Goal: Task Accomplishment & Management: Complete application form

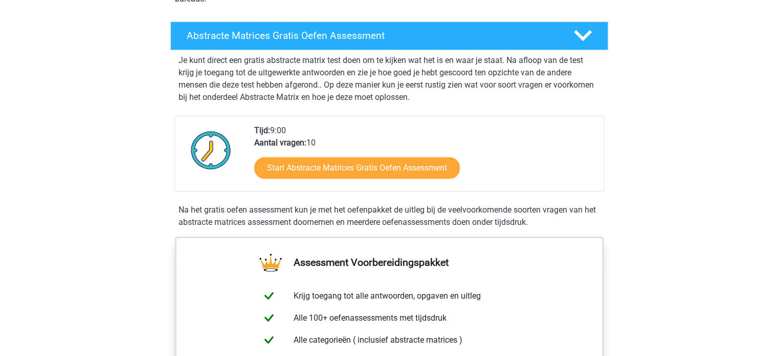
scroll to position [161, 0]
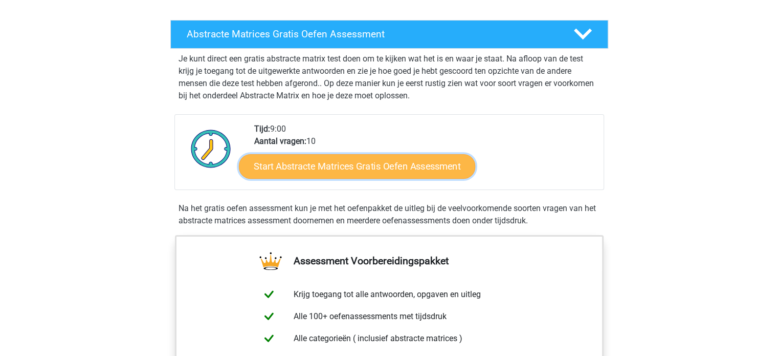
click at [309, 172] on link "Start Abstracte Matrices Gratis Oefen Assessment" at bounding box center [357, 166] width 236 height 25
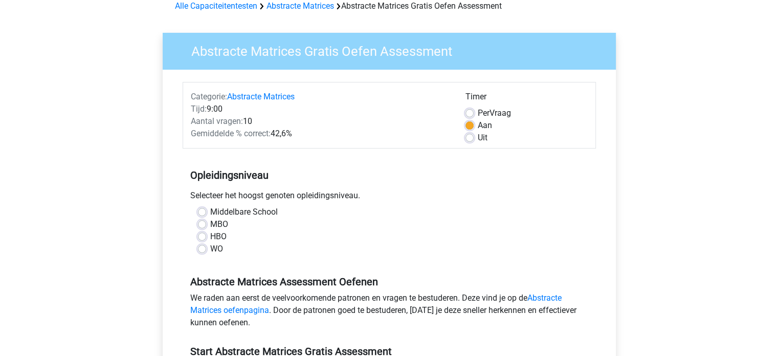
scroll to position [51, 0]
click at [210, 246] on label "WO" at bounding box center [216, 249] width 13 height 12
click at [201, 246] on input "WO" at bounding box center [202, 248] width 8 height 10
radio input "true"
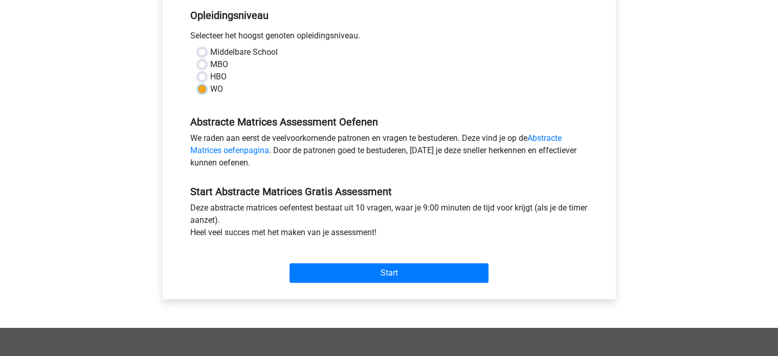
scroll to position [212, 0]
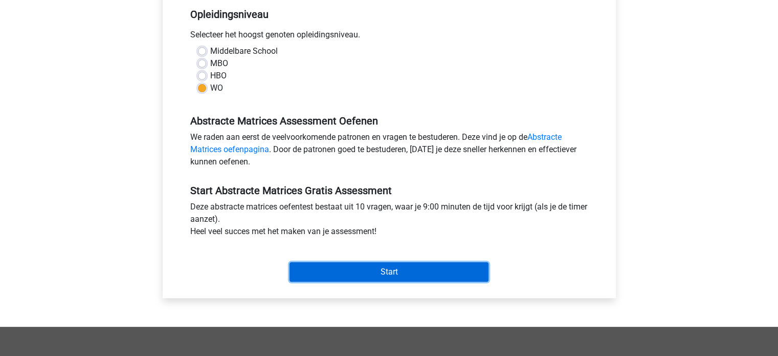
click at [307, 266] on input "Start" at bounding box center [389, 271] width 199 height 19
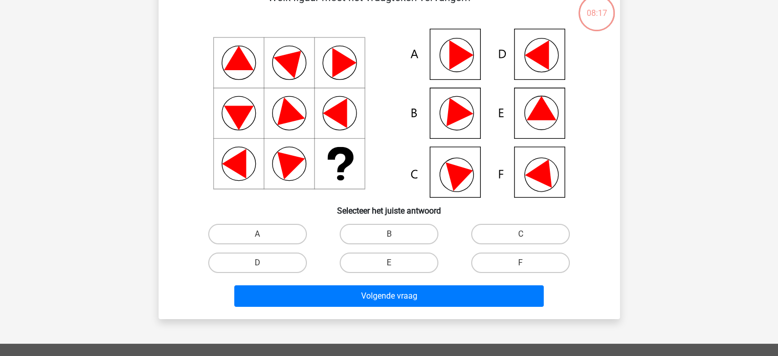
scroll to position [65, 0]
click at [377, 258] on label "E" at bounding box center [389, 262] width 99 height 20
click at [389, 262] on input "E" at bounding box center [392, 265] width 7 height 7
radio input "true"
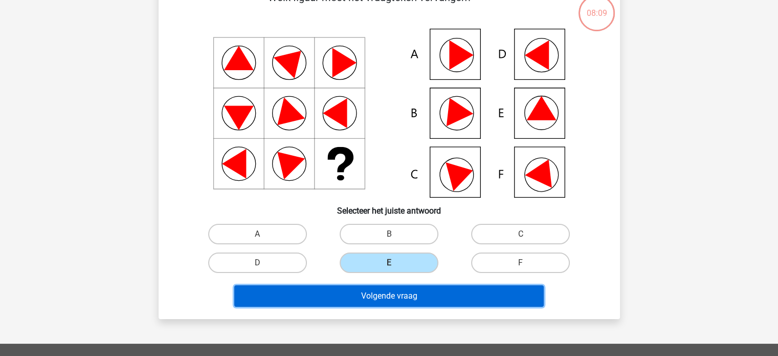
click at [385, 300] on button "Volgende vraag" at bounding box center [389, 295] width 310 height 21
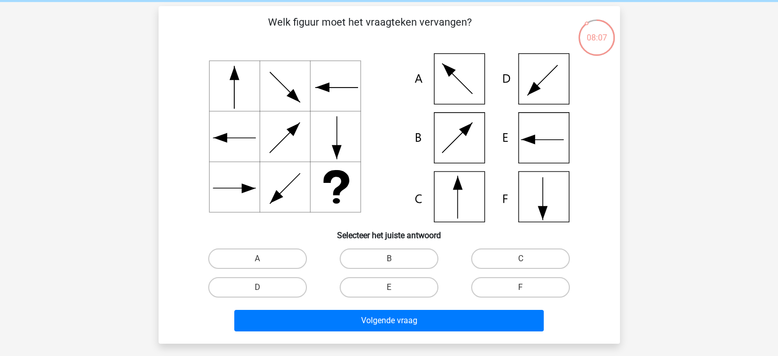
scroll to position [39, 0]
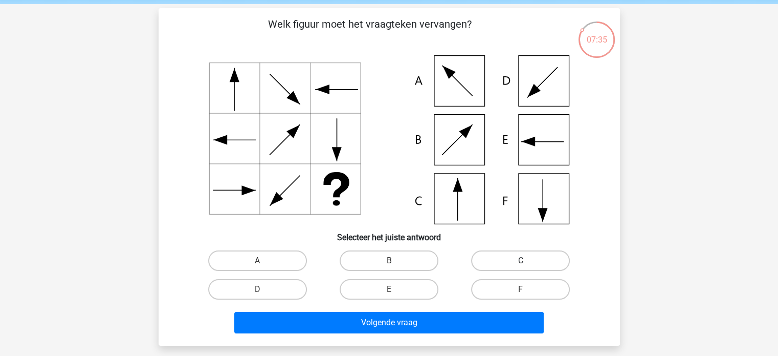
click at [502, 257] on label "C" at bounding box center [520, 260] width 99 height 20
click at [521, 260] on input "C" at bounding box center [524, 263] width 7 height 7
radio input "true"
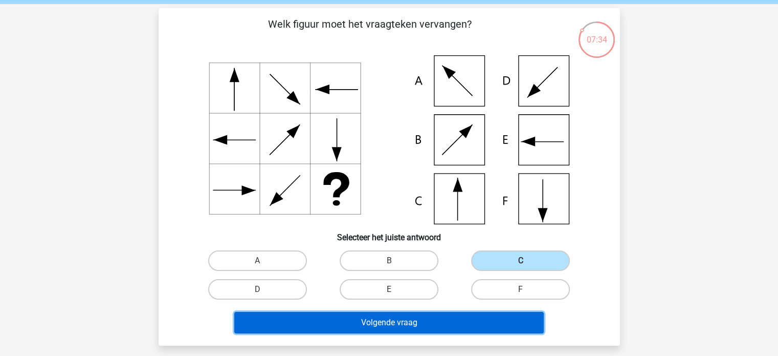
click at [393, 321] on button "Volgende vraag" at bounding box center [389, 322] width 310 height 21
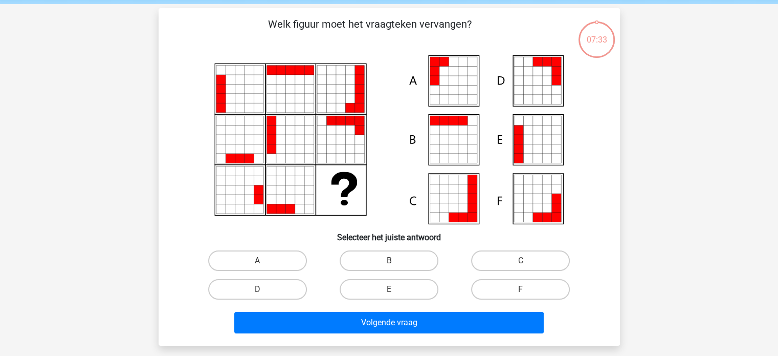
scroll to position [47, 0]
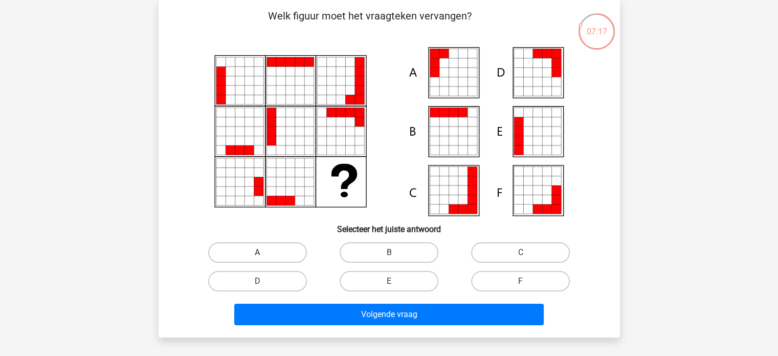
click at [278, 258] on label "A" at bounding box center [257, 252] width 99 height 20
click at [264, 258] on input "A" at bounding box center [260, 255] width 7 height 7
radio input "true"
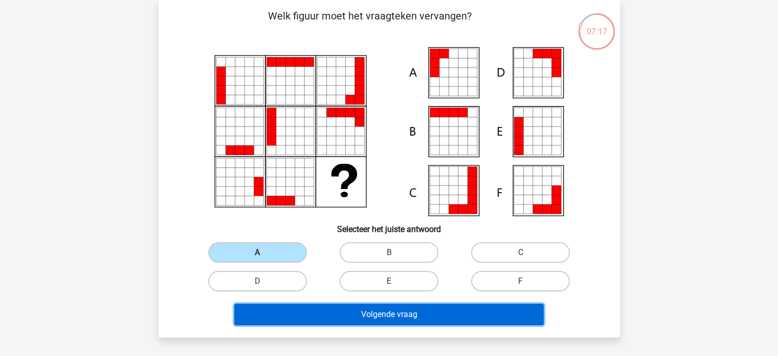
click at [308, 316] on button "Volgende vraag" at bounding box center [389, 313] width 310 height 21
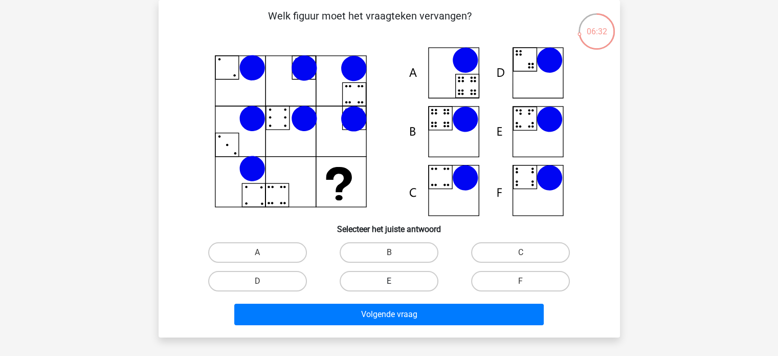
click at [365, 275] on label "E" at bounding box center [389, 281] width 99 height 20
click at [389, 281] on input "E" at bounding box center [392, 284] width 7 height 7
radio input "true"
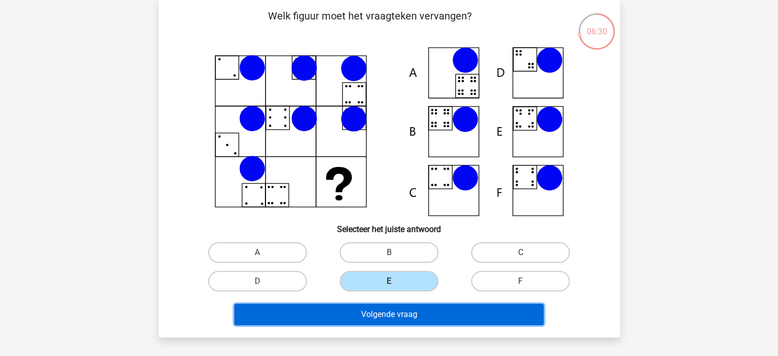
click at [352, 313] on button "Volgende vraag" at bounding box center [389, 313] width 310 height 21
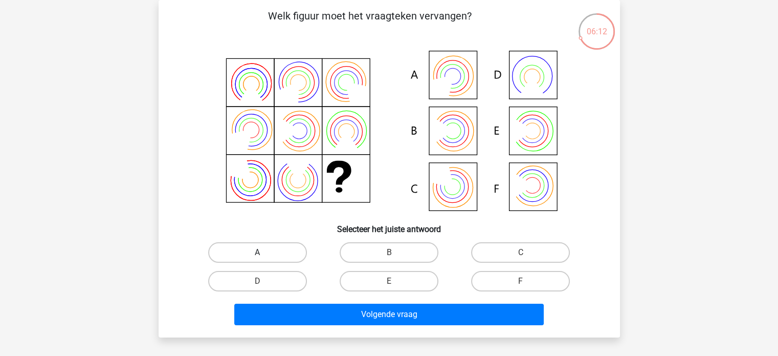
click at [255, 253] on label "A" at bounding box center [257, 252] width 99 height 20
click at [257, 253] on input "A" at bounding box center [260, 255] width 7 height 7
radio input "true"
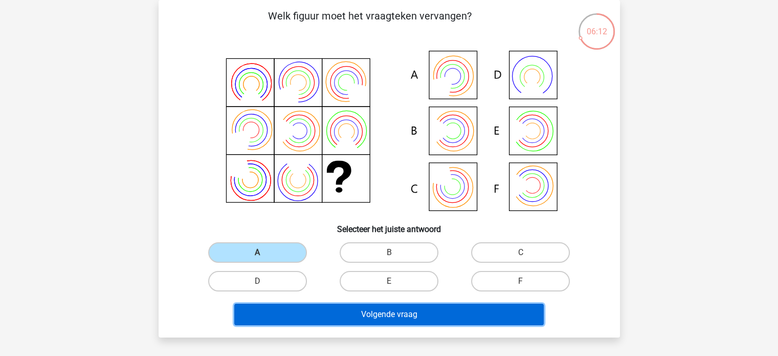
click at [285, 307] on button "Volgende vraag" at bounding box center [389, 313] width 310 height 21
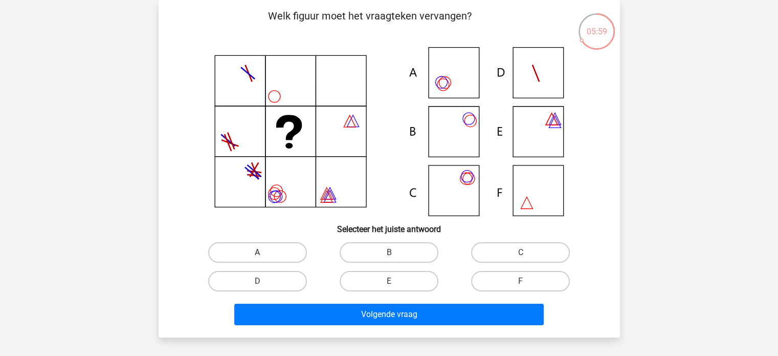
click at [252, 248] on label "A" at bounding box center [257, 252] width 99 height 20
click at [257, 252] on input "A" at bounding box center [260, 255] width 7 height 7
radio input "true"
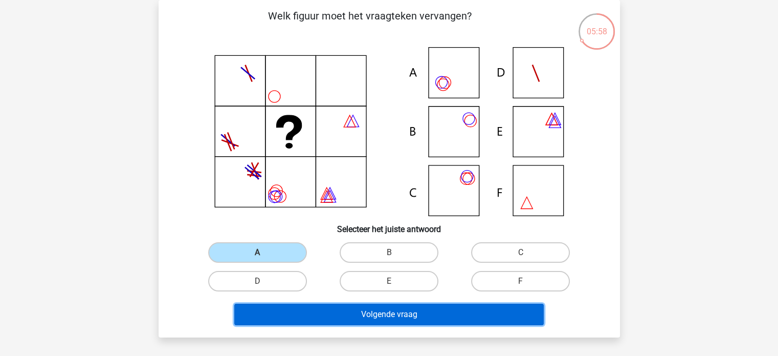
click at [318, 303] on button "Volgende vraag" at bounding box center [389, 313] width 310 height 21
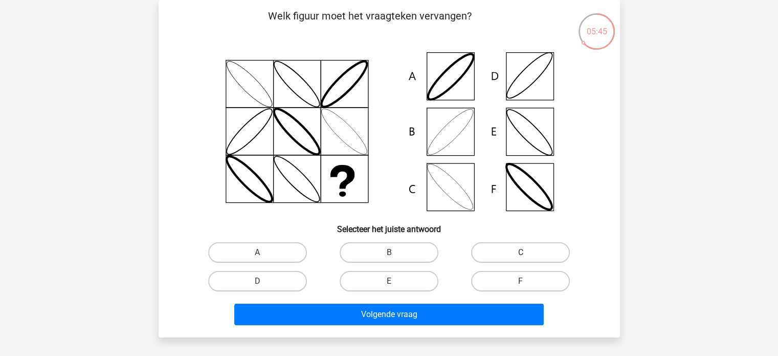
click at [480, 253] on label "C" at bounding box center [520, 252] width 99 height 20
click at [521, 253] on input "C" at bounding box center [524, 255] width 7 height 7
radio input "true"
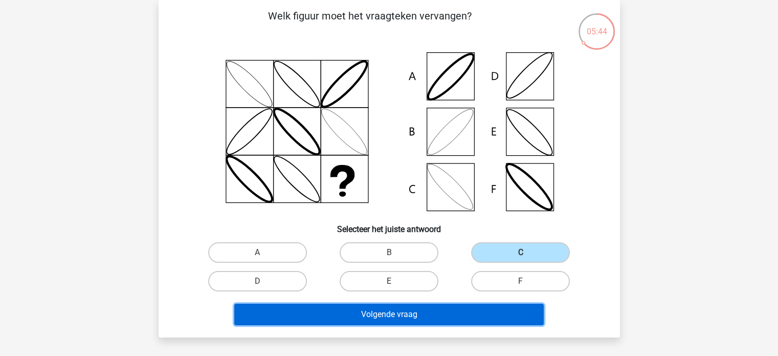
click at [405, 313] on button "Volgende vraag" at bounding box center [389, 313] width 310 height 21
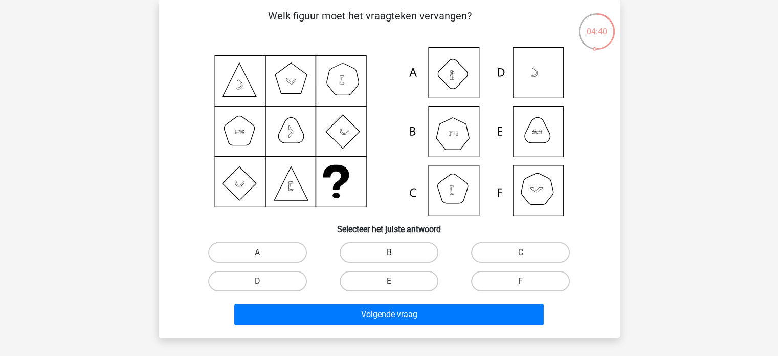
click at [381, 255] on label "B" at bounding box center [389, 252] width 99 height 20
click at [389, 255] on input "B" at bounding box center [392, 255] width 7 height 7
radio input "true"
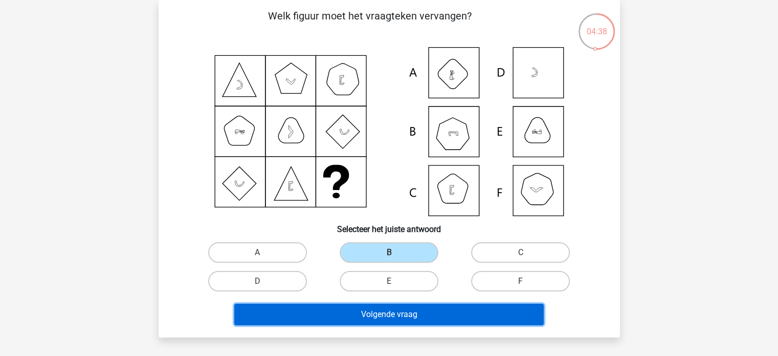
click at [357, 309] on button "Volgende vraag" at bounding box center [389, 313] width 310 height 21
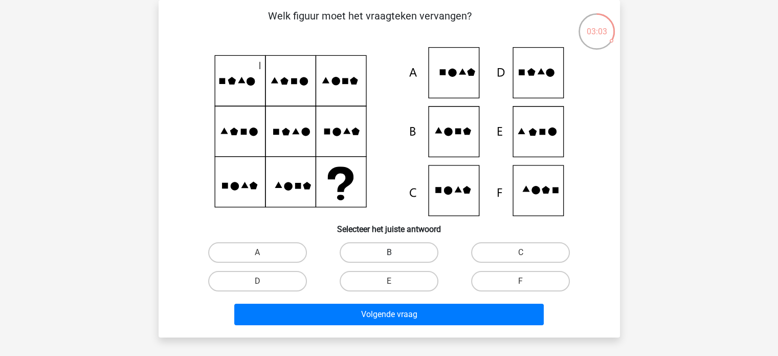
click at [374, 258] on label "B" at bounding box center [389, 252] width 99 height 20
click at [389, 258] on input "B" at bounding box center [392, 255] width 7 height 7
radio input "true"
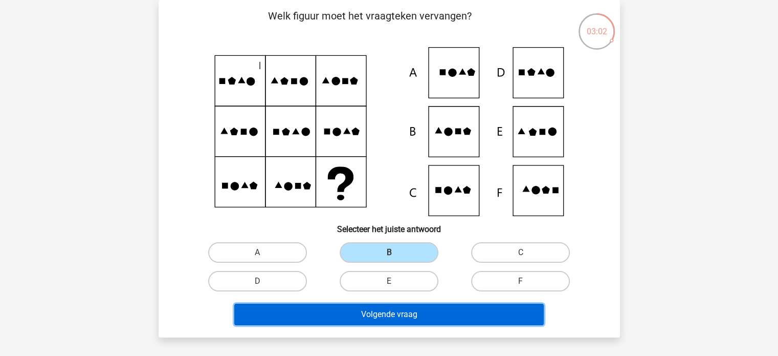
click at [371, 310] on button "Volgende vraag" at bounding box center [389, 313] width 310 height 21
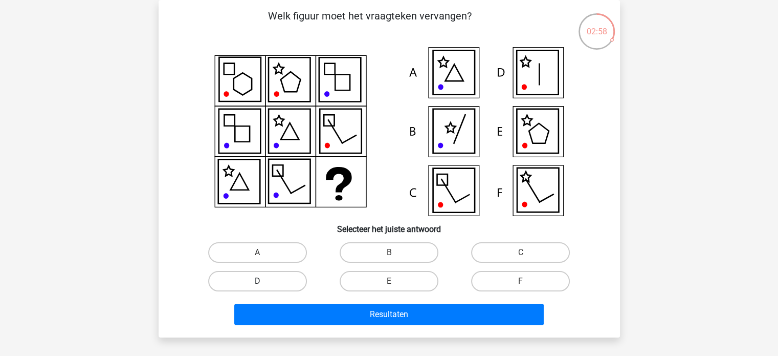
click at [301, 279] on label "D" at bounding box center [257, 281] width 99 height 20
click at [264, 281] on input "D" at bounding box center [260, 284] width 7 height 7
radio input "true"
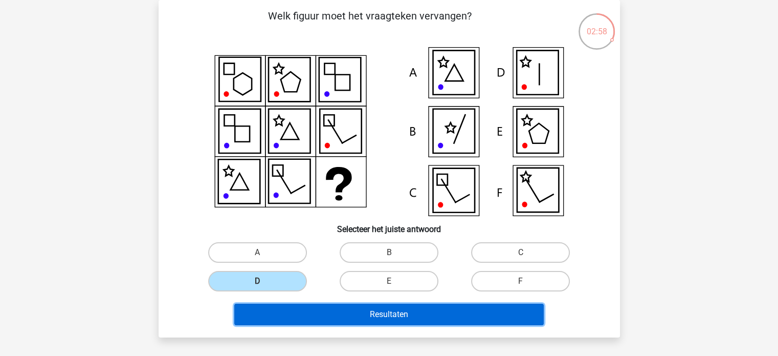
click at [333, 315] on button "Resultaten" at bounding box center [389, 313] width 310 height 21
